Goal: Information Seeking & Learning: Learn about a topic

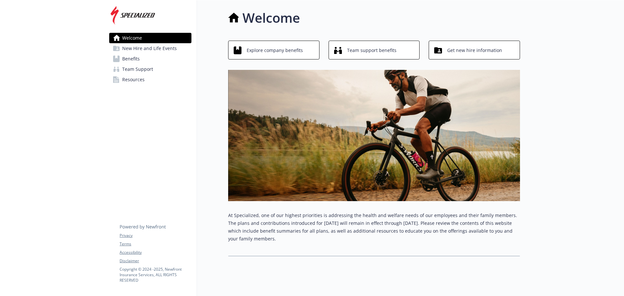
click at [133, 57] on span "Benefits" at bounding box center [131, 59] width 18 height 10
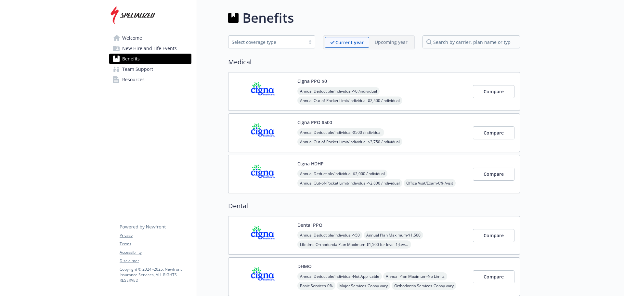
click at [310, 164] on button "Cigna HDHP" at bounding box center [310, 163] width 26 height 7
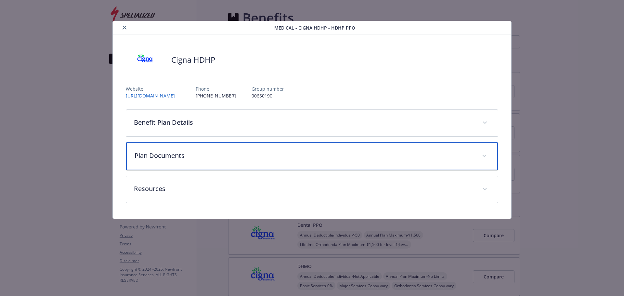
click at [482, 156] on span "details for plan Medical - Cigna HDHP - HDHP PPO" at bounding box center [484, 156] width 10 height 10
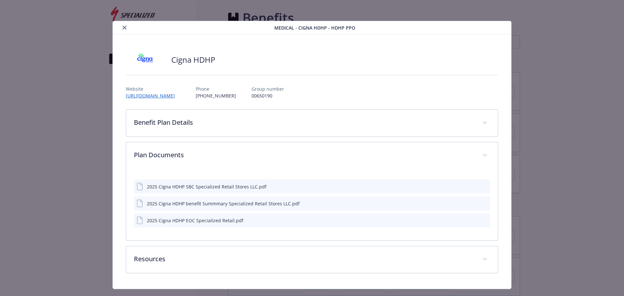
click at [123, 28] on icon "close" at bounding box center [125, 28] width 4 height 4
